Goal: Task Accomplishment & Management: Use online tool/utility

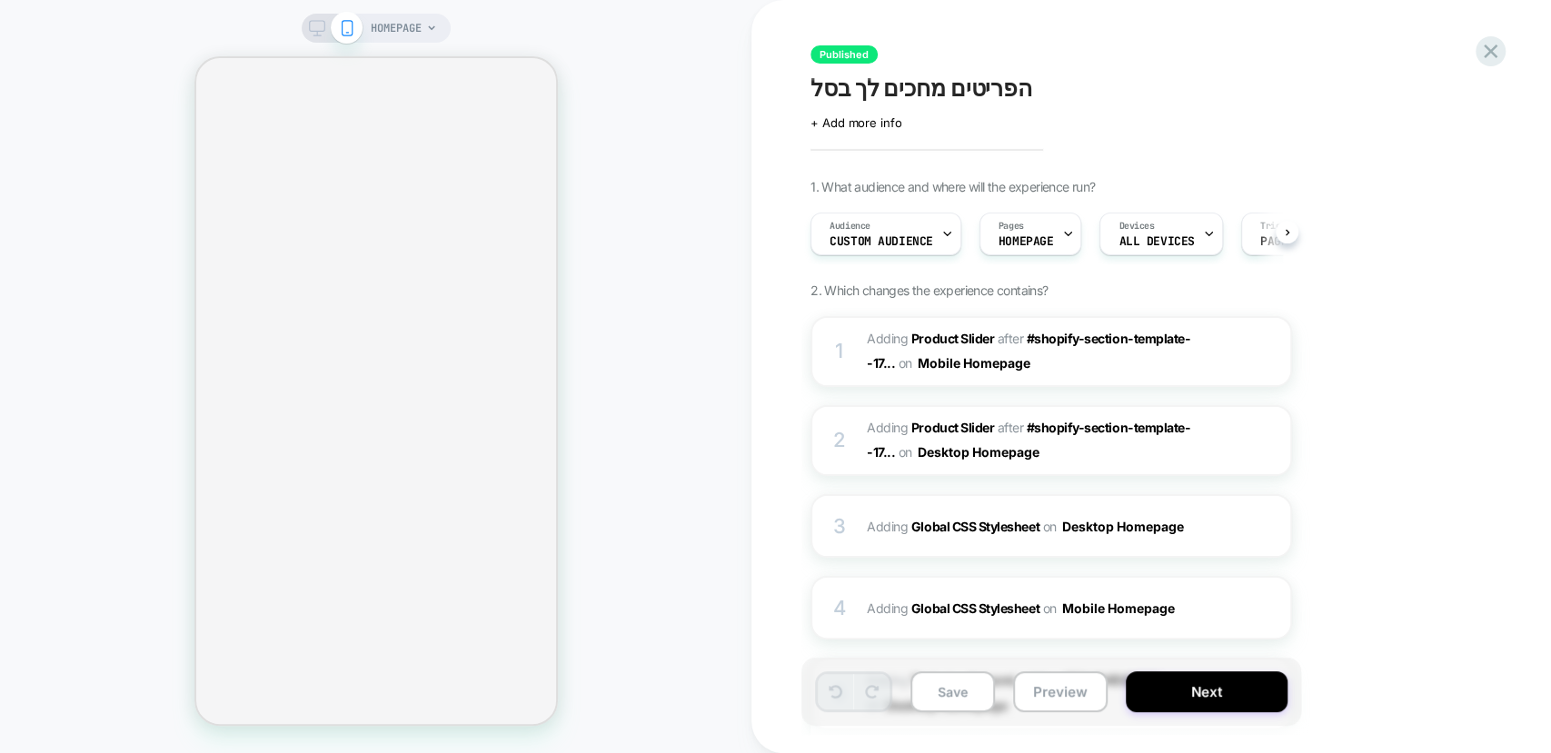
scroll to position [0, 1]
click at [1428, 392] on div "1. What audience and where will the experience run? Audience Custom Audience Pa…" at bounding box center [1142, 562] width 663 height 767
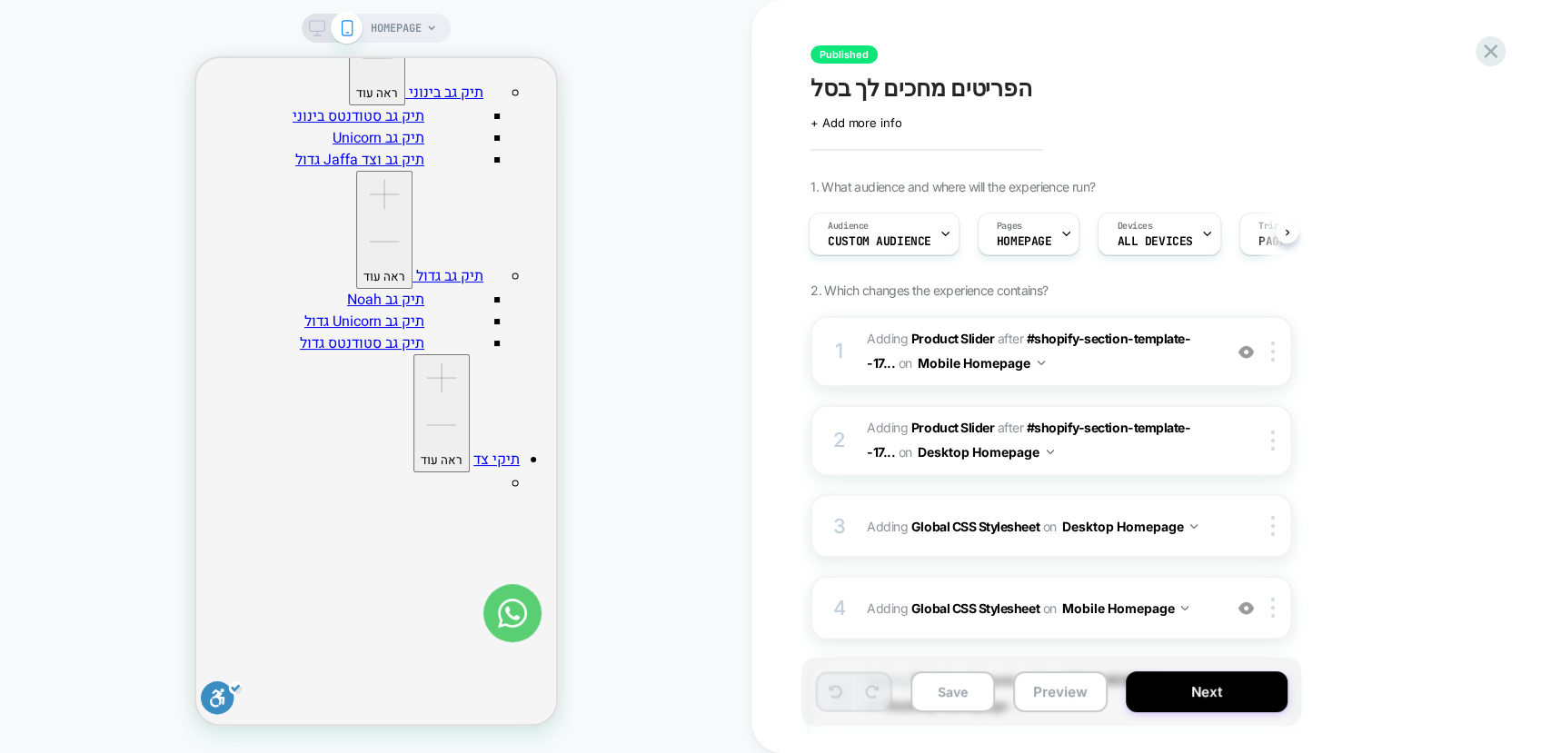
scroll to position [1626, 0]
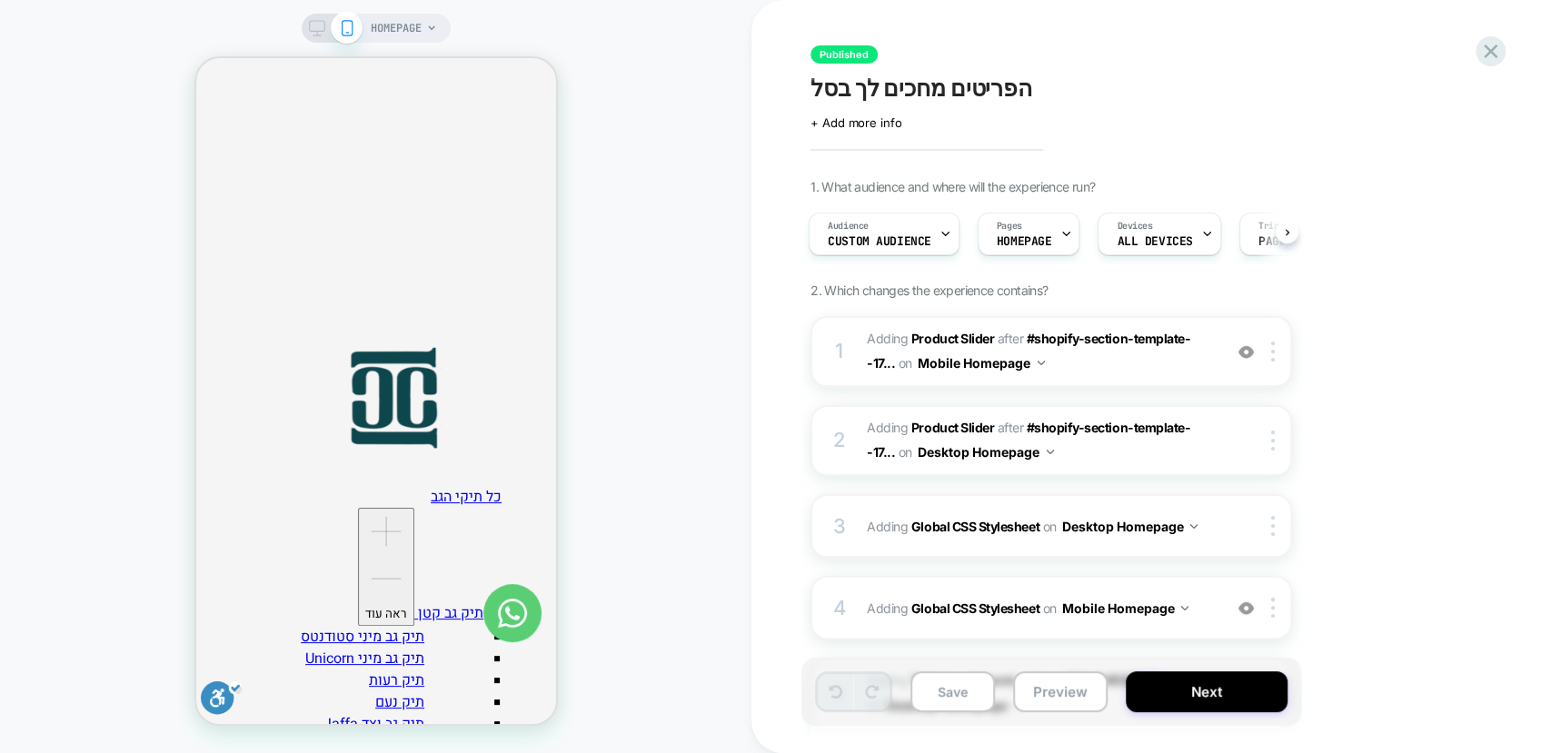
scroll to position [0, 514]
click at [315, 28] on icon at bounding box center [317, 28] width 16 height 16
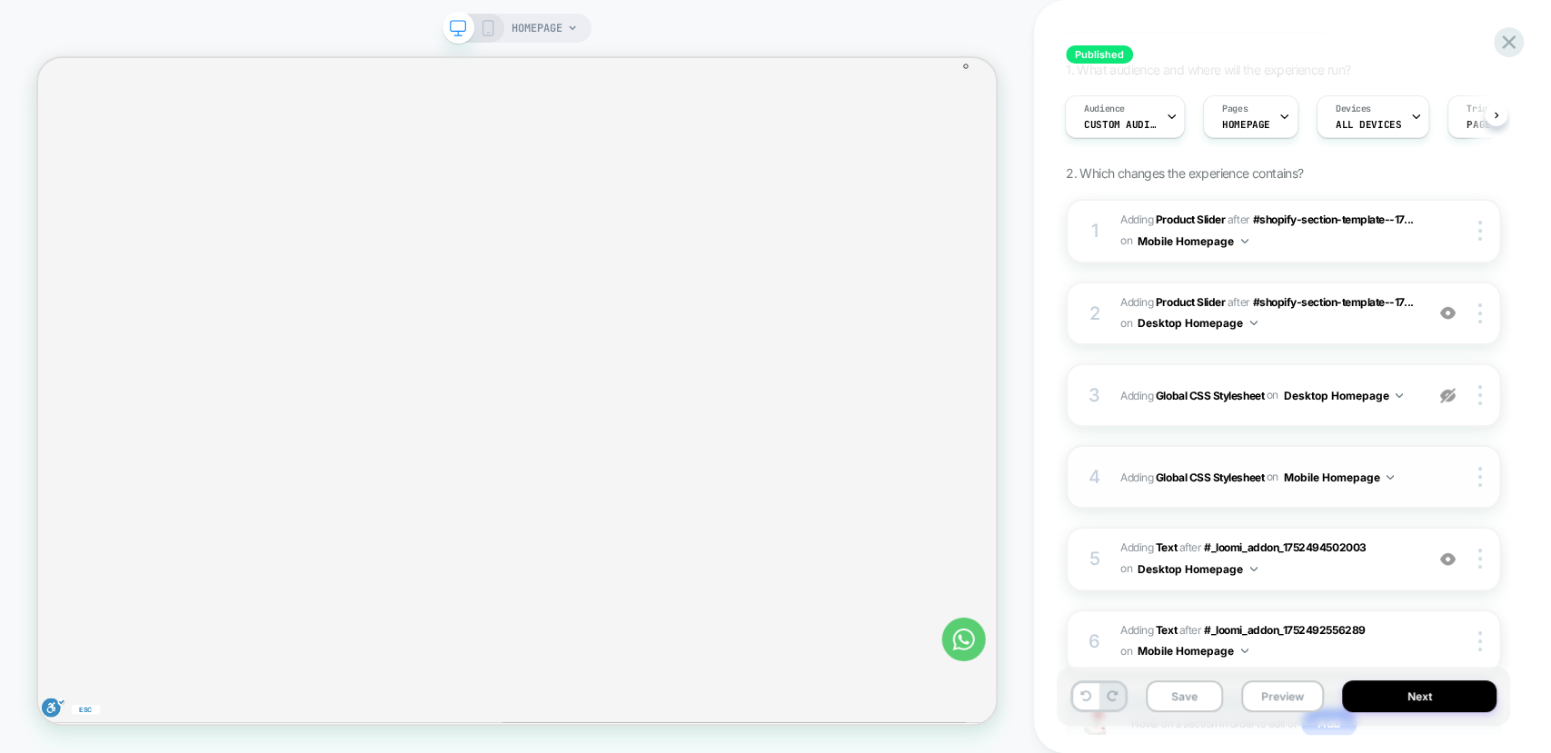
scroll to position [205, 0]
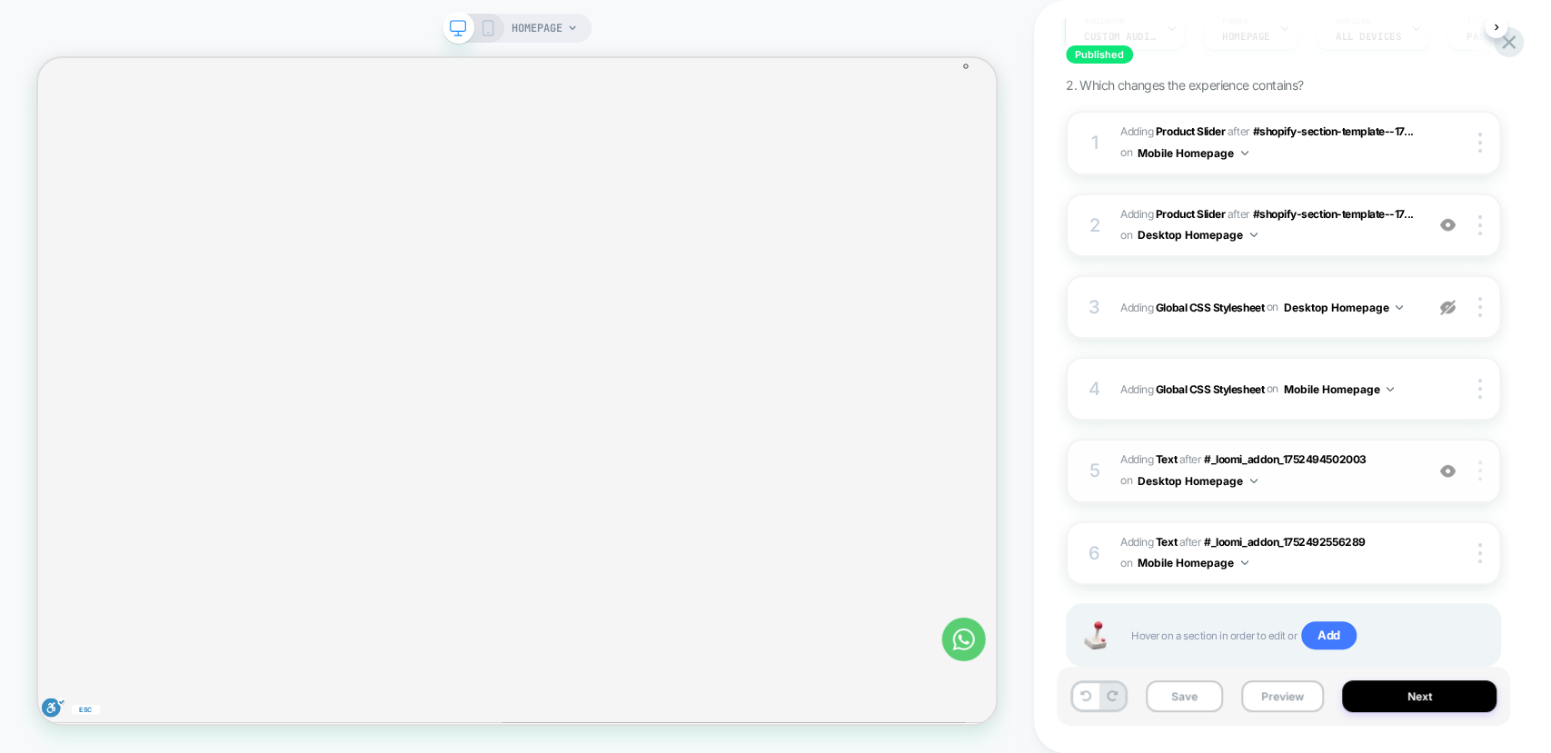
click at [1481, 474] on div at bounding box center [1483, 471] width 35 height 20
click at [1480, 474] on img at bounding box center [1480, 471] width 4 height 20
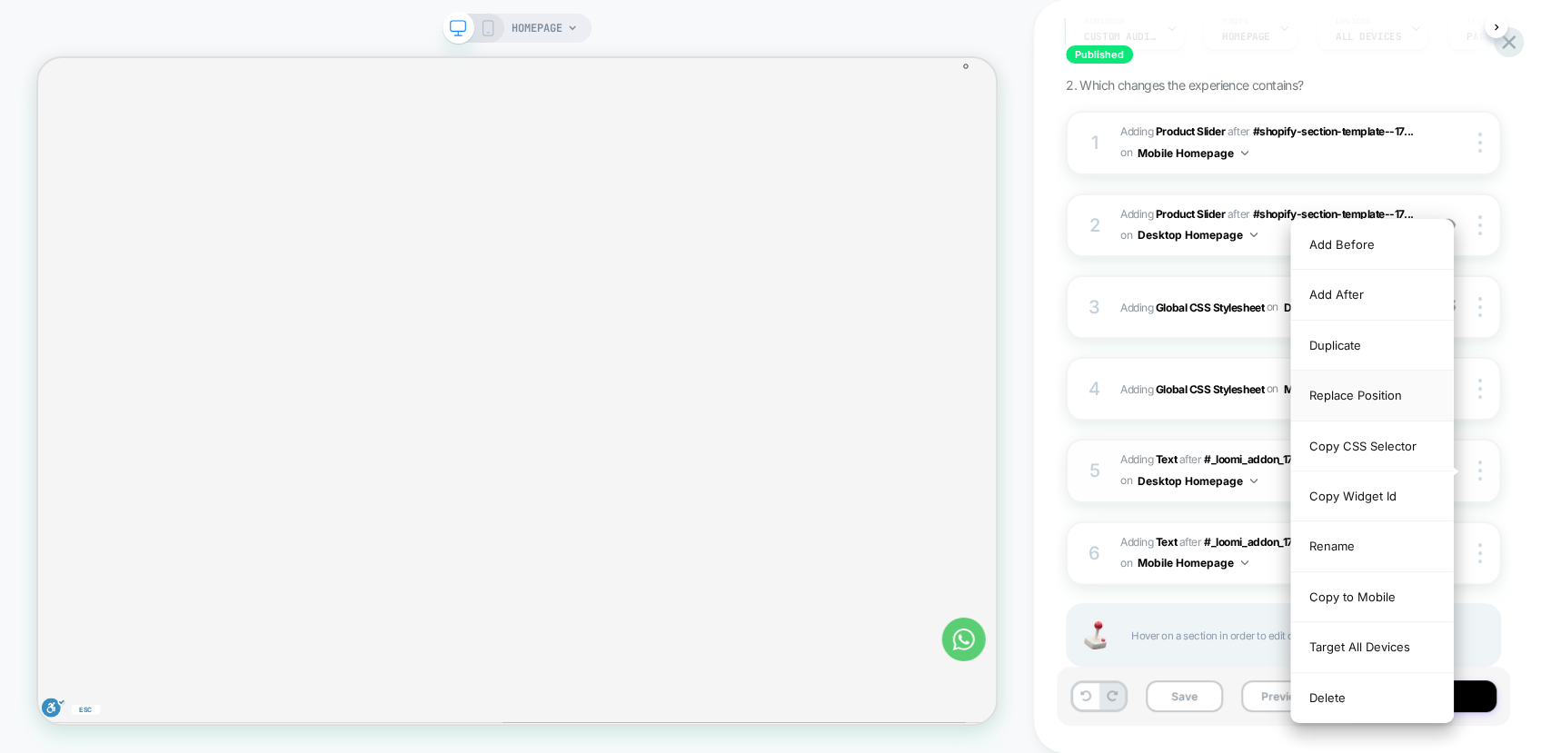
click at [1362, 393] on div "Replace Position" at bounding box center [1372, 396] width 162 height 50
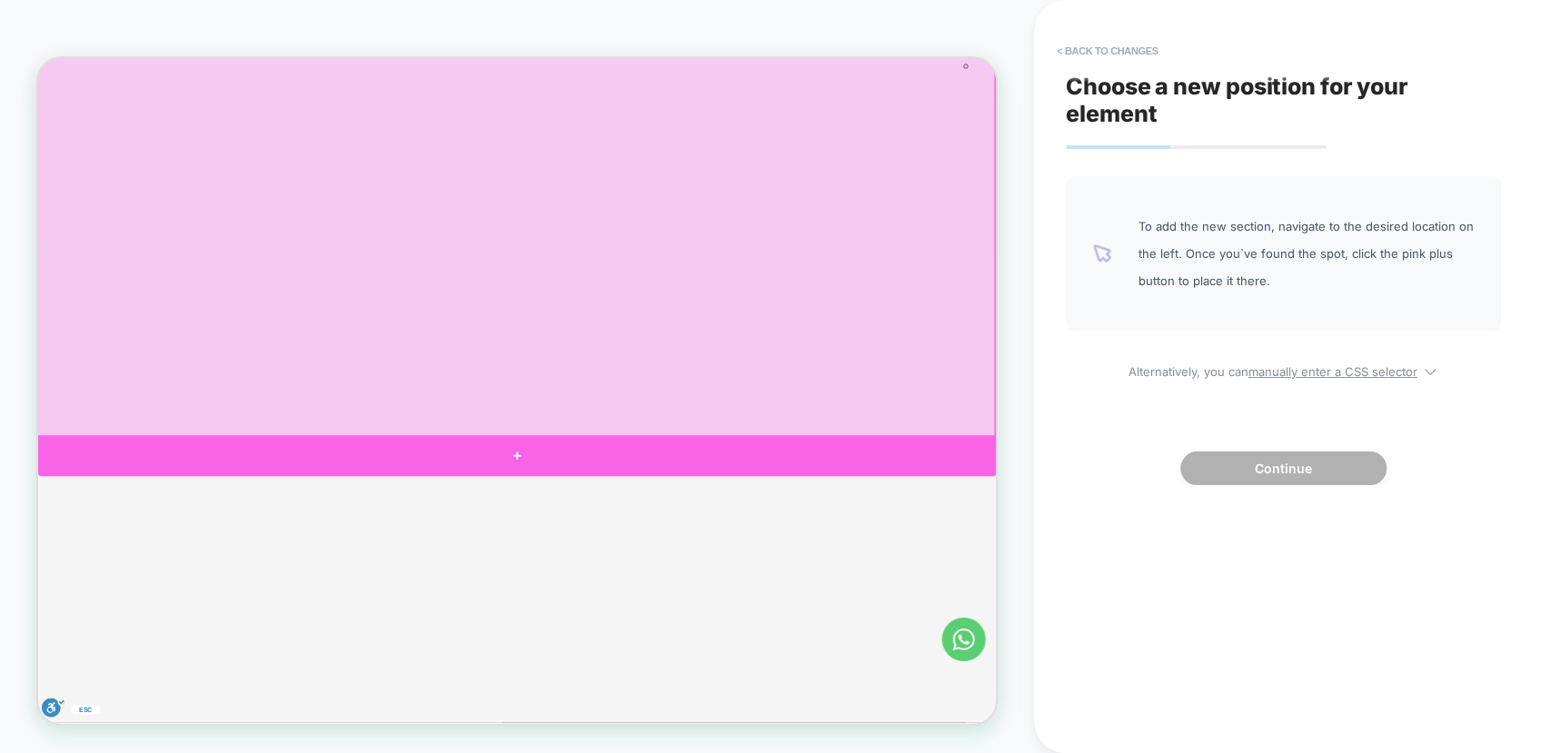
click at [792, 587] on div at bounding box center [677, 589] width 1278 height 55
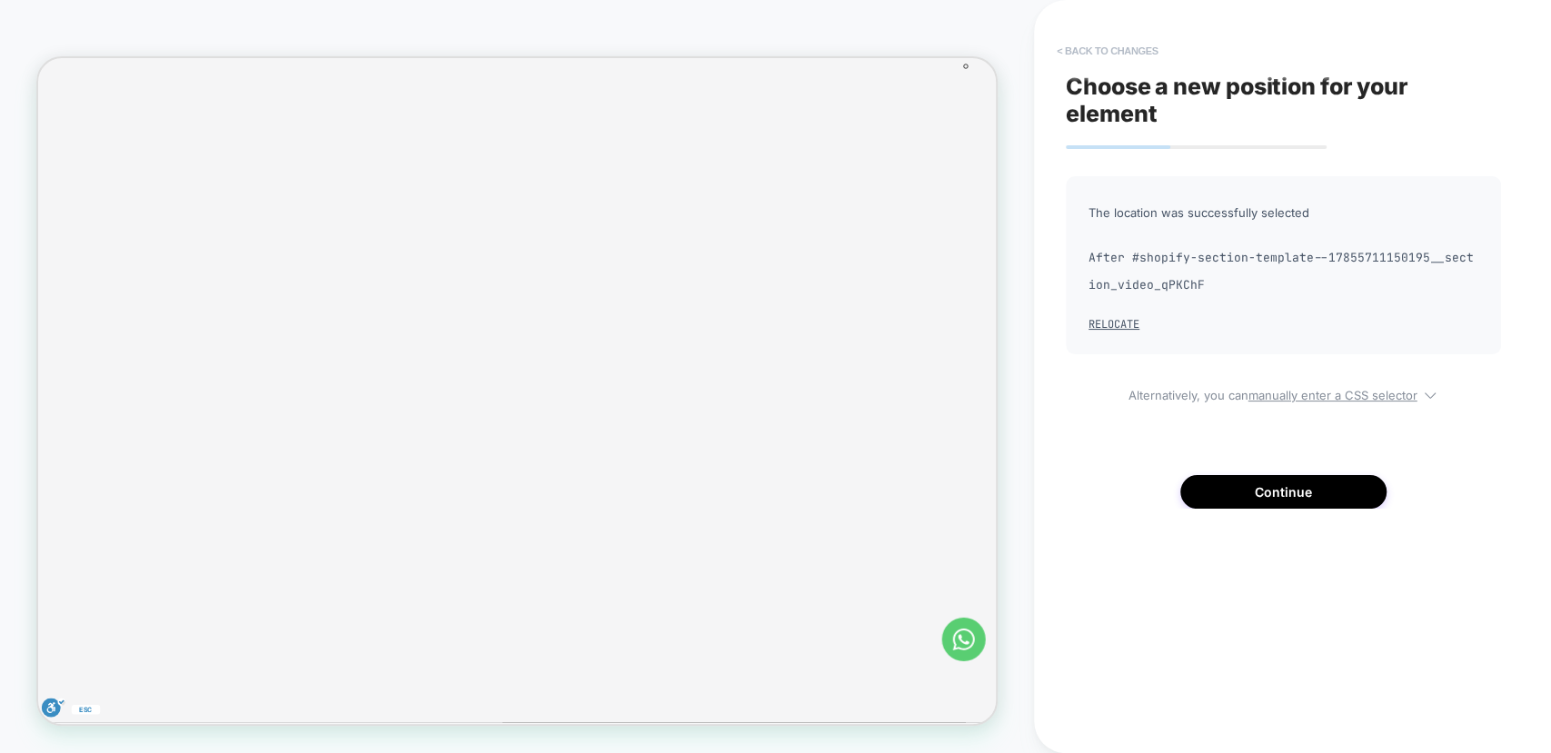
click at [1103, 53] on button "< Back to changes" at bounding box center [1108, 50] width 120 height 29
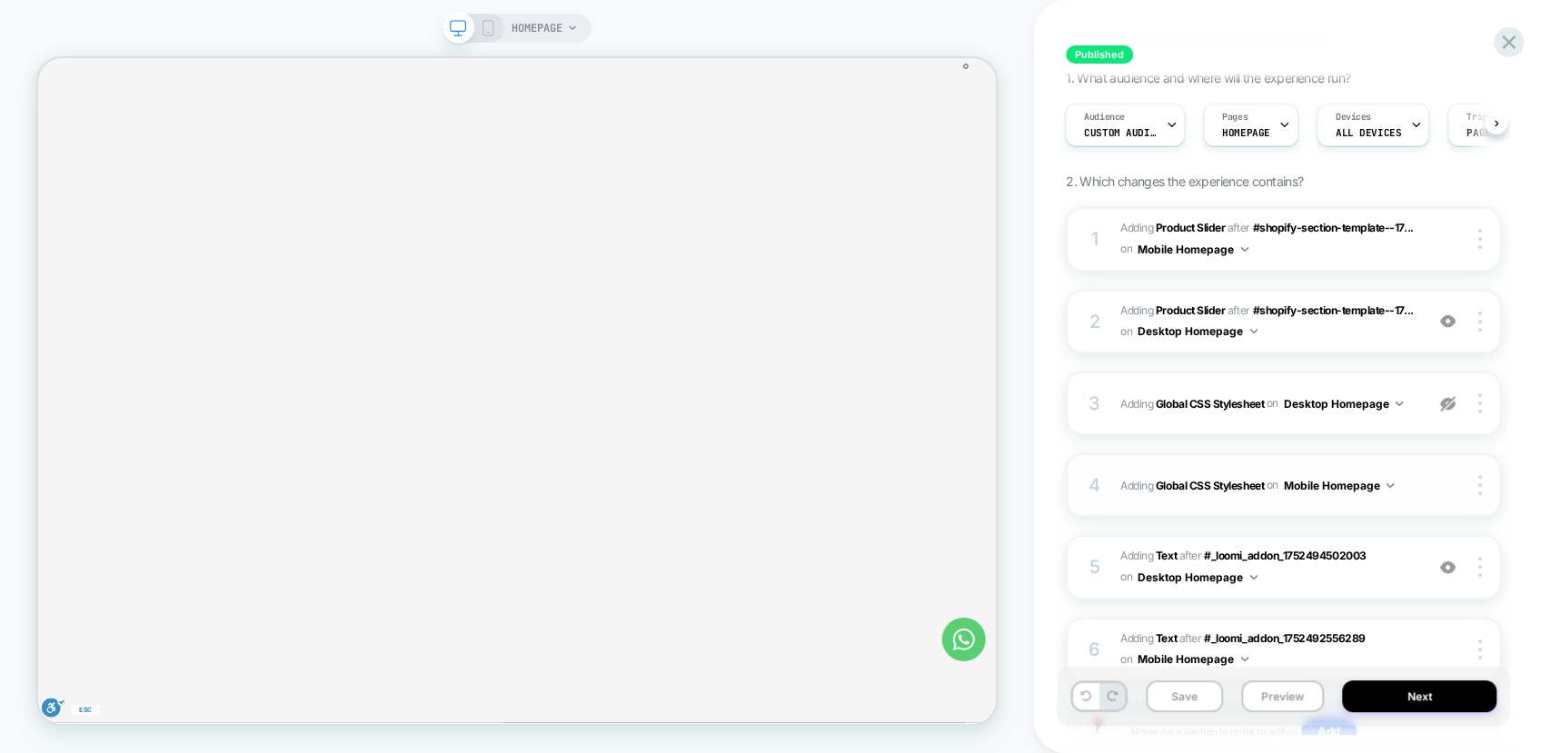
scroll to position [173, 0]
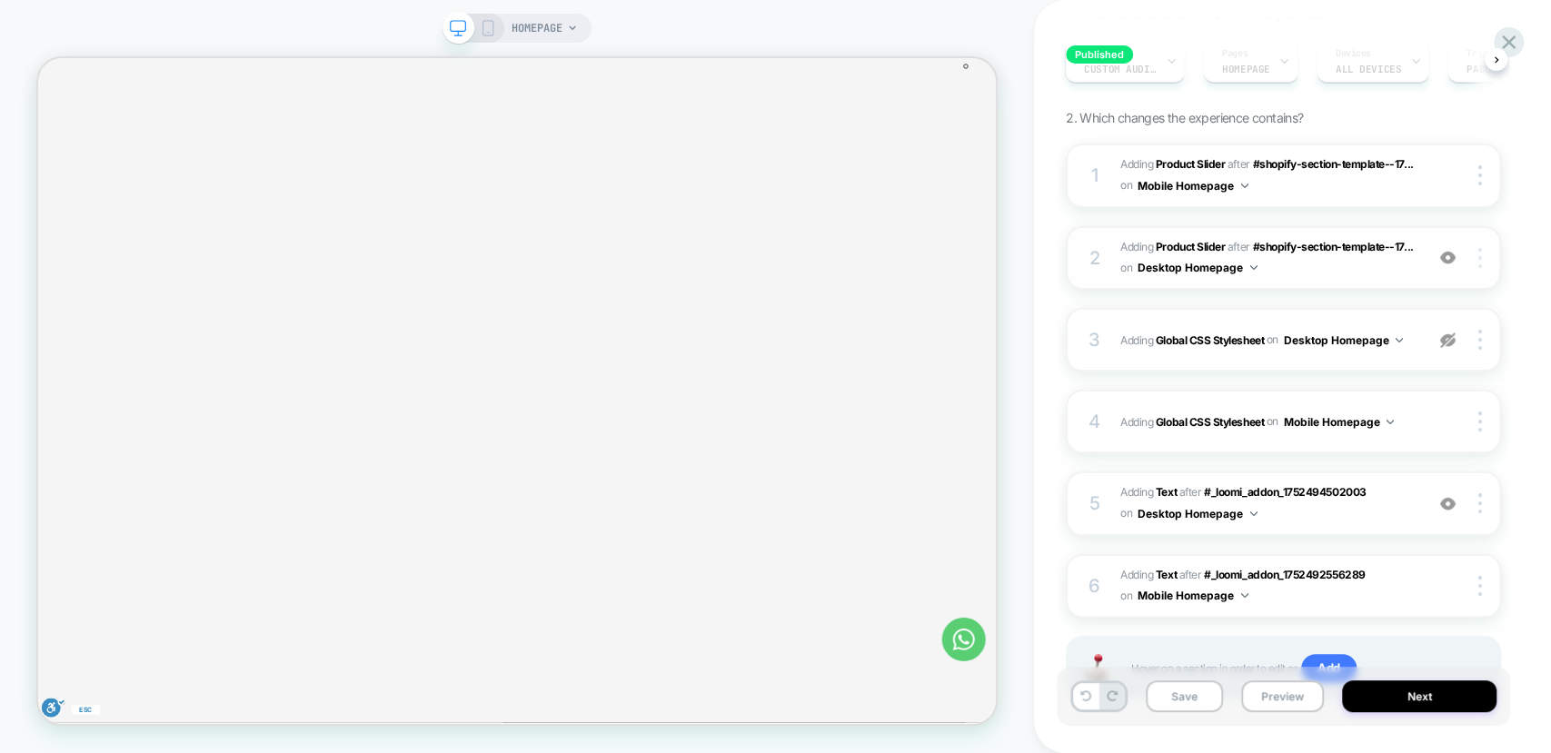
click at [1478, 257] on img at bounding box center [1480, 258] width 4 height 20
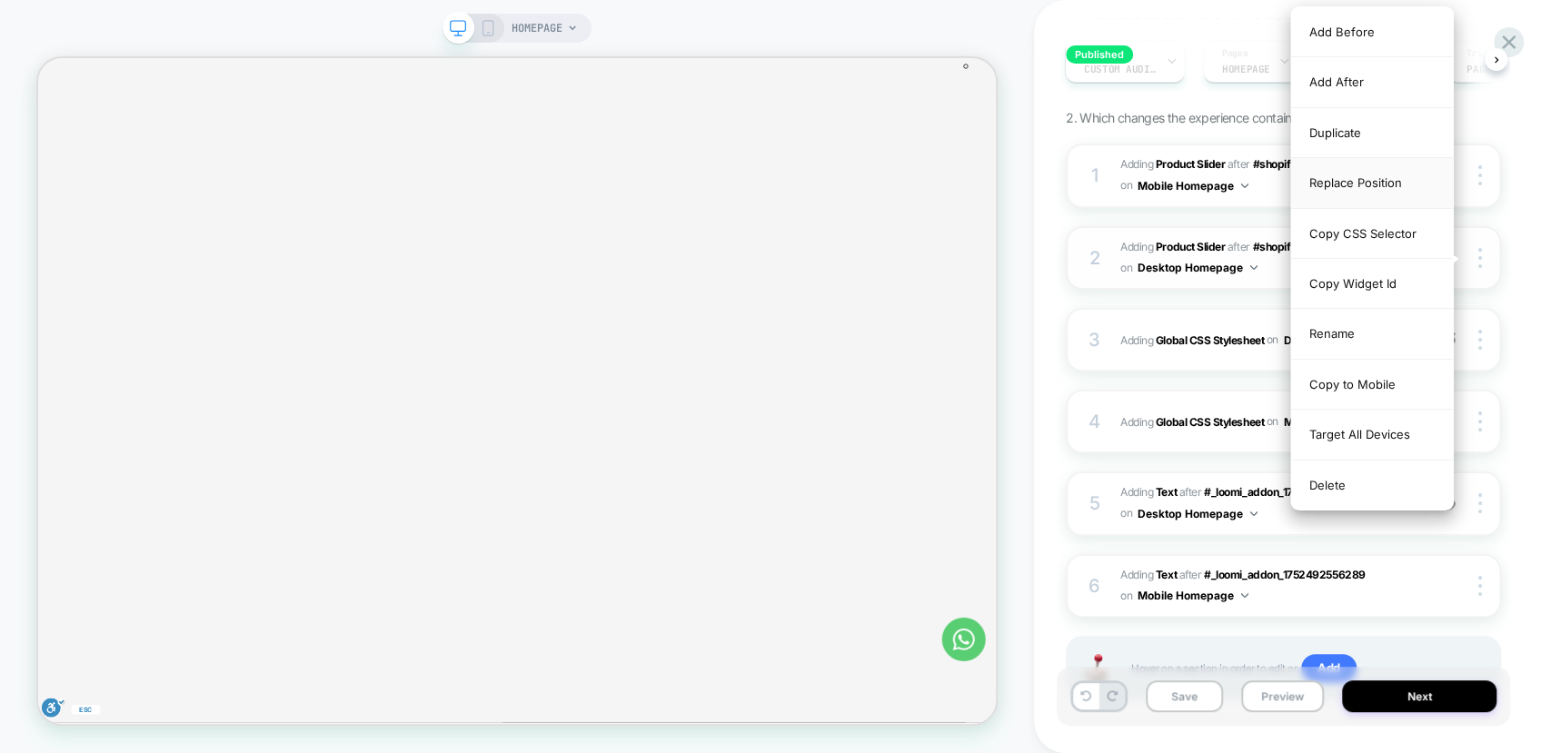
click at [1371, 183] on div "Replace Position" at bounding box center [1372, 183] width 162 height 50
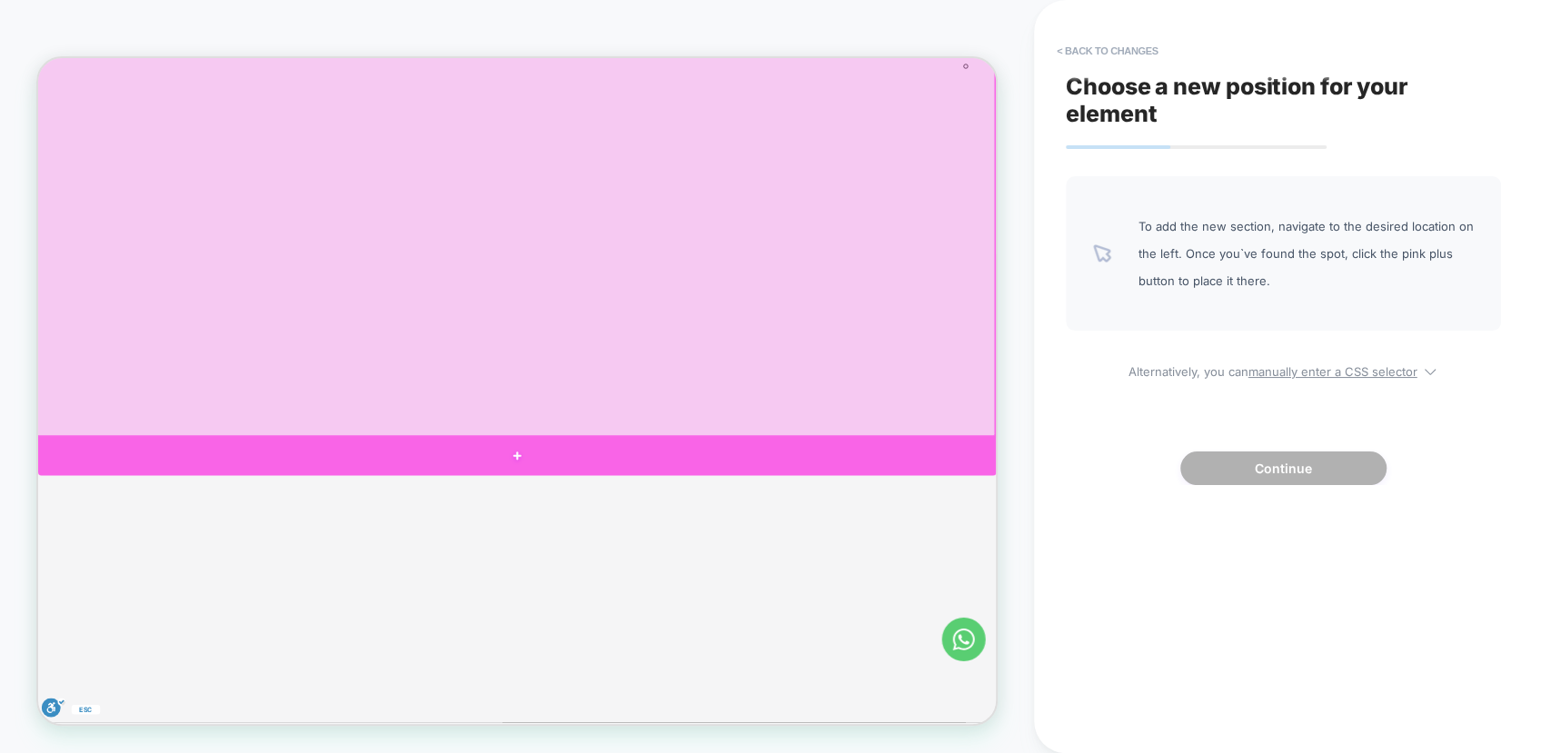
click at [849, 577] on div at bounding box center [677, 589] width 1278 height 55
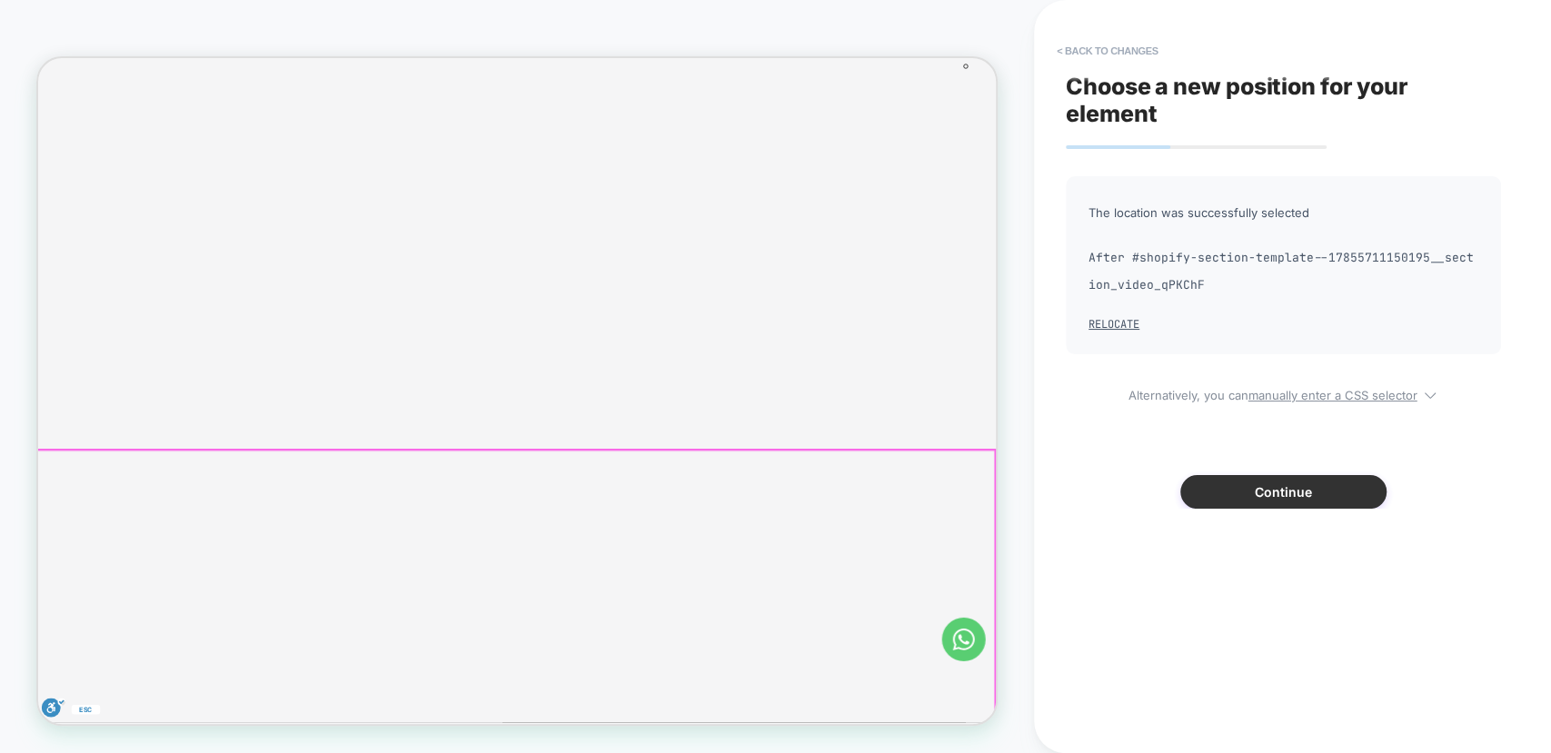
click at [1248, 488] on button "Continue" at bounding box center [1283, 492] width 206 height 34
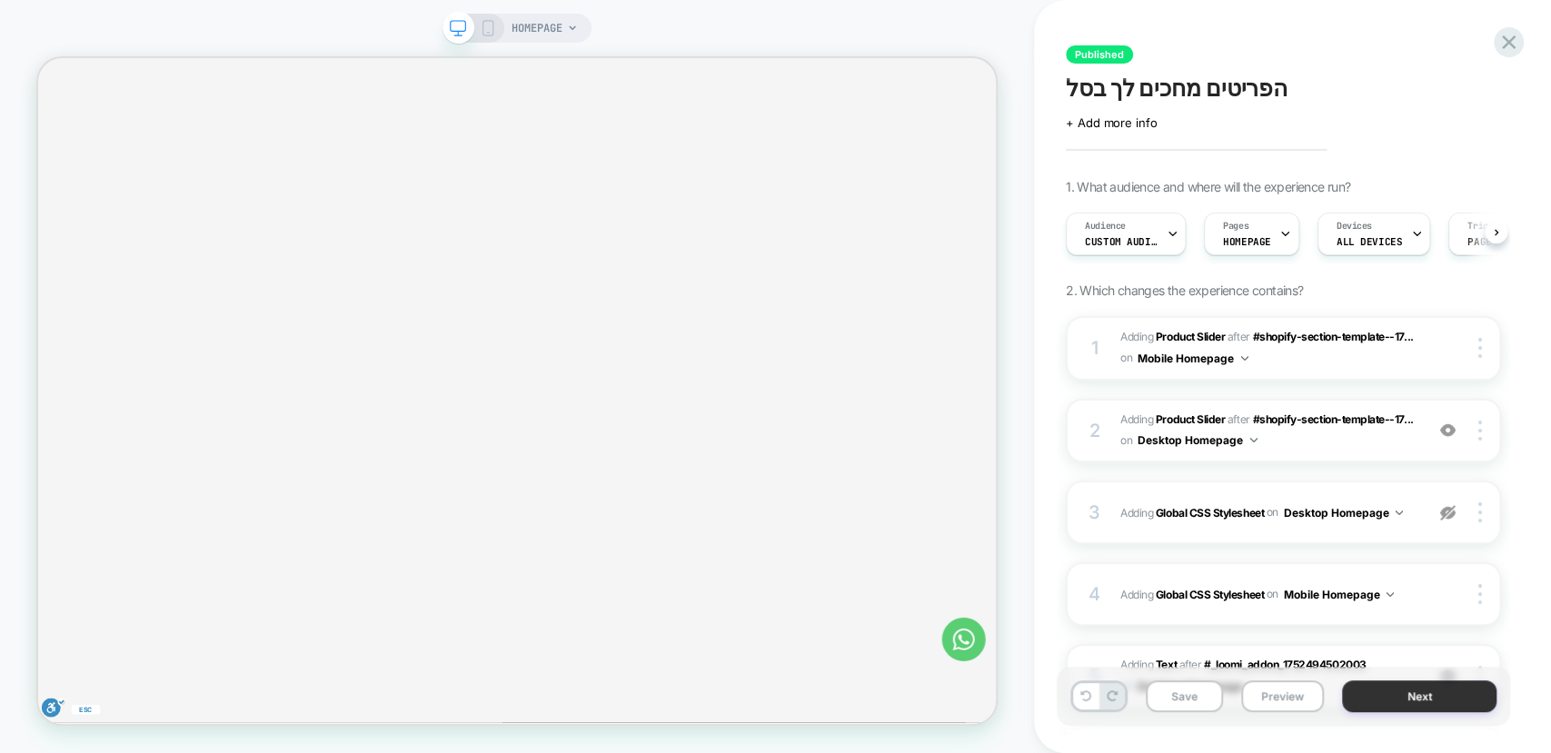
click at [1392, 692] on button "Next" at bounding box center [1419, 697] width 154 height 32
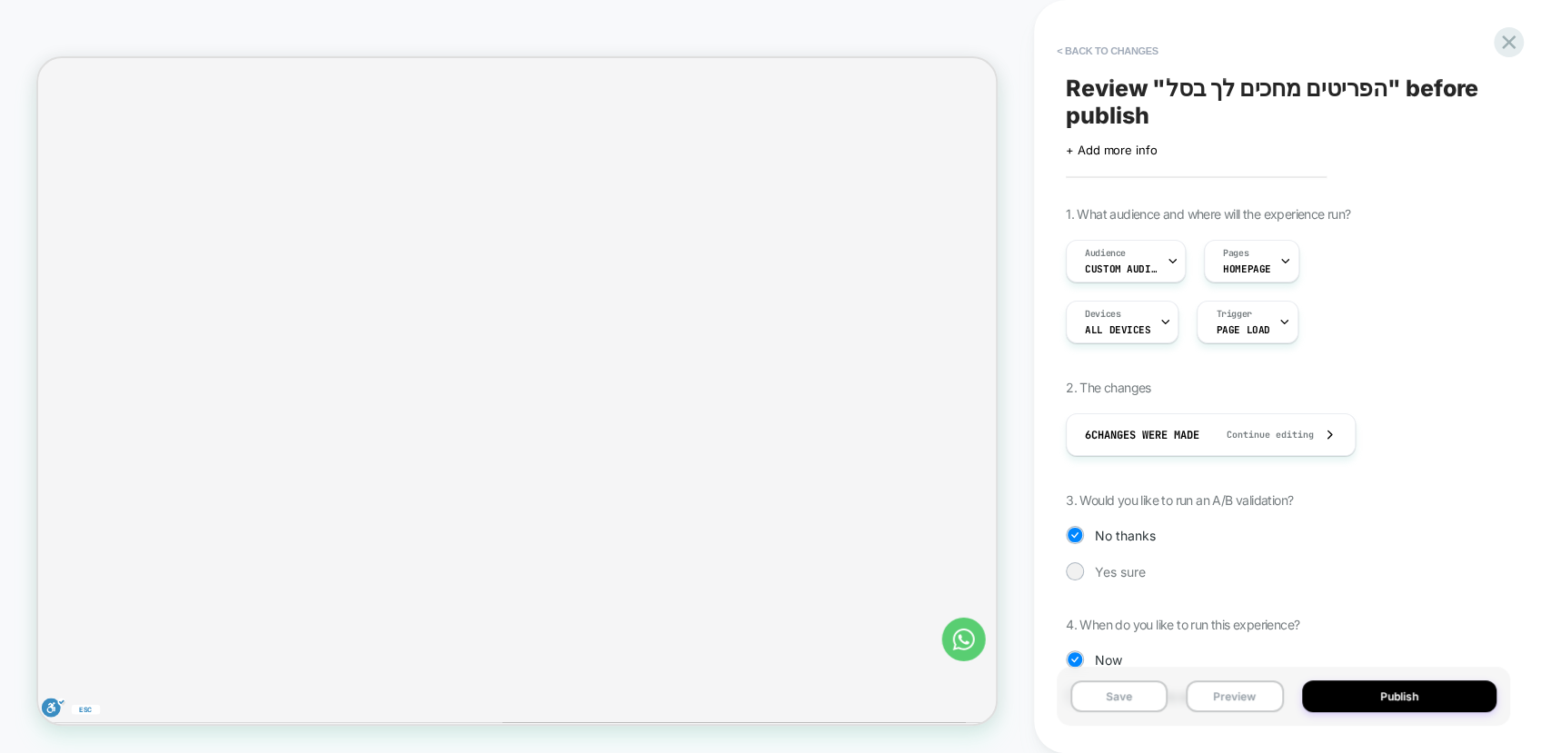
click at [1392, 692] on button "Publish" at bounding box center [1399, 697] width 195 height 32
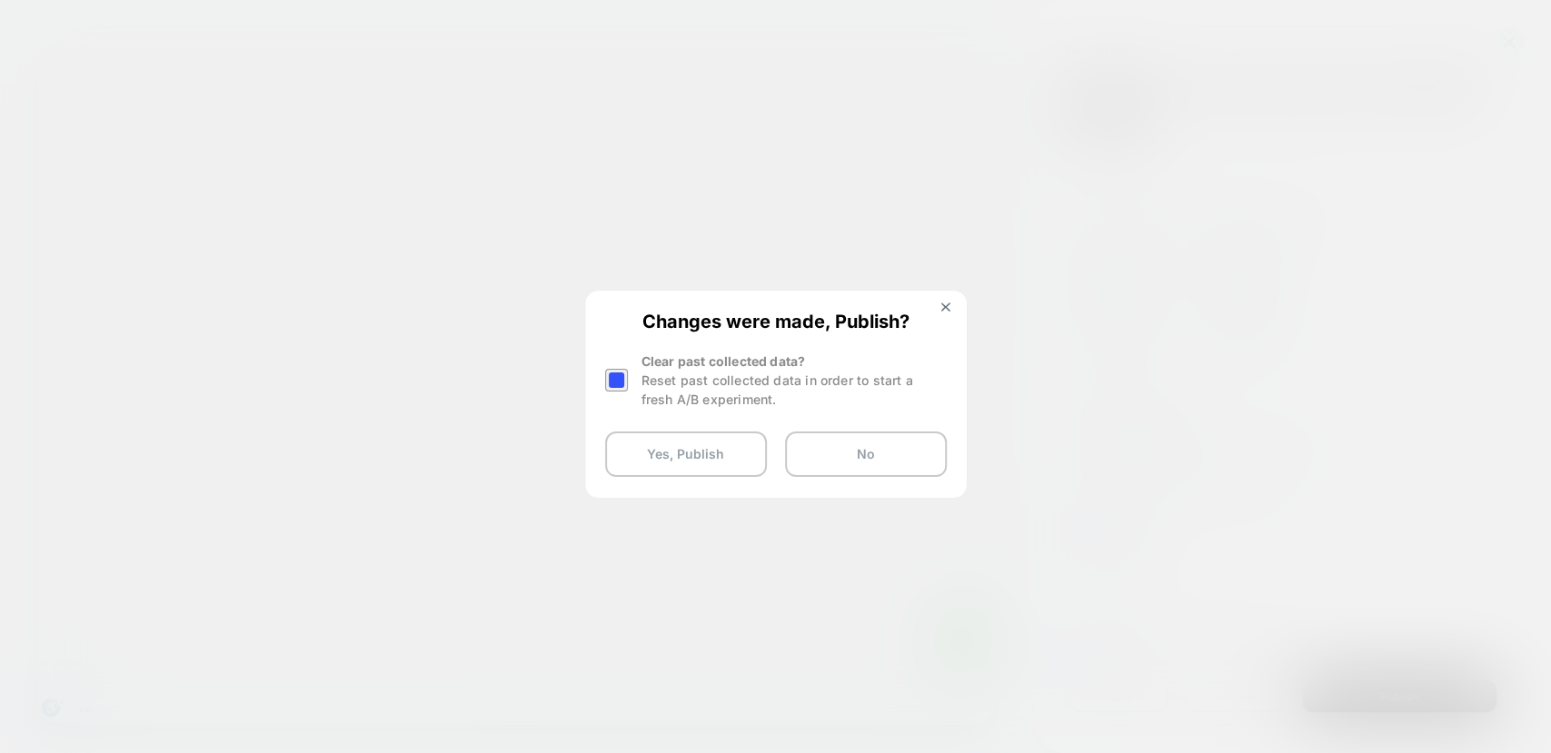
click at [609, 367] on div at bounding box center [618, 380] width 27 height 57
click at [616, 379] on div at bounding box center [616, 380] width 23 height 23
click at [674, 454] on button "Yes, Publish" at bounding box center [686, 454] width 162 height 45
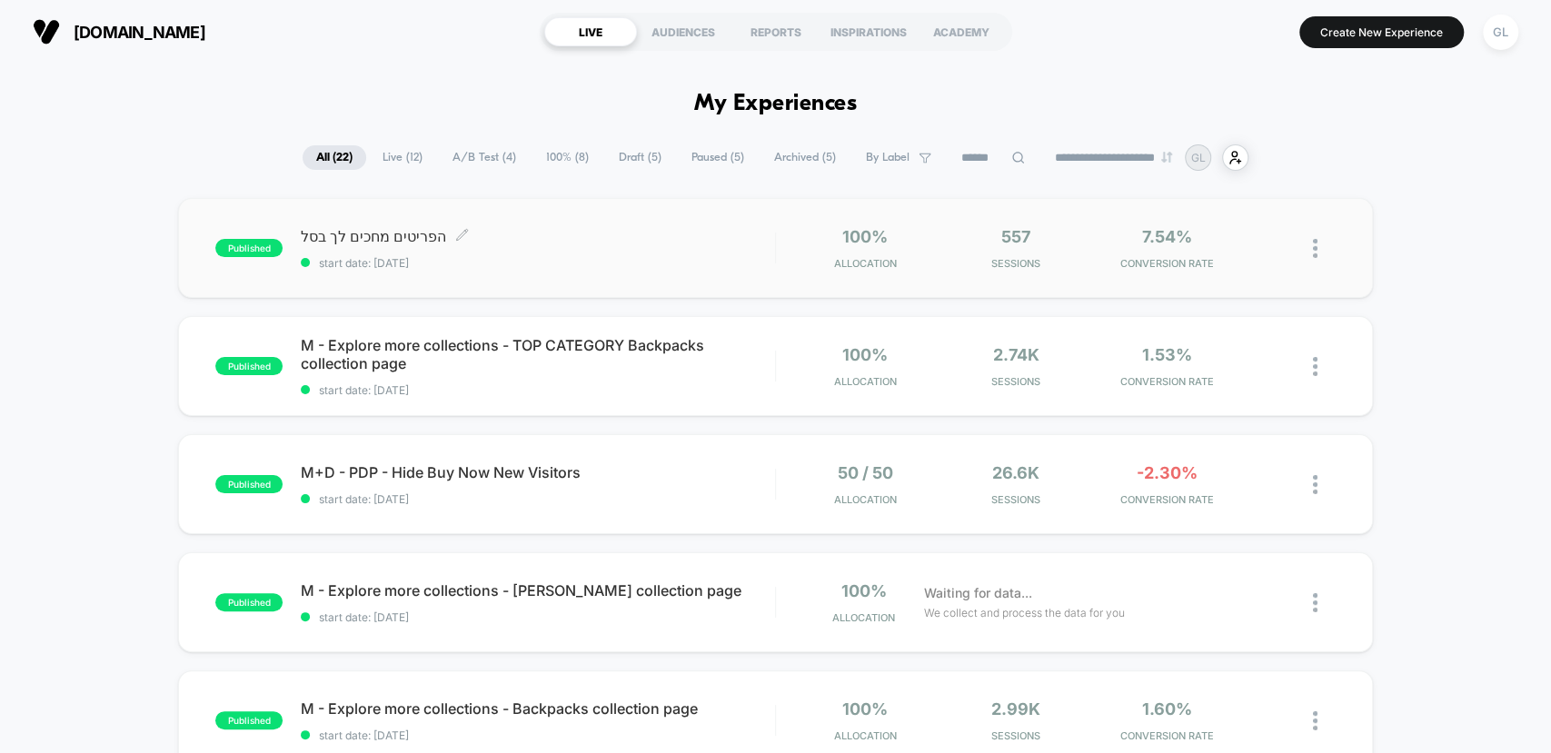
click at [347, 237] on span "הפריטים מחכים לך בסל Click to edit experience details" at bounding box center [537, 236] width 473 height 18
